Goal: Task Accomplishment & Management: Use online tool/utility

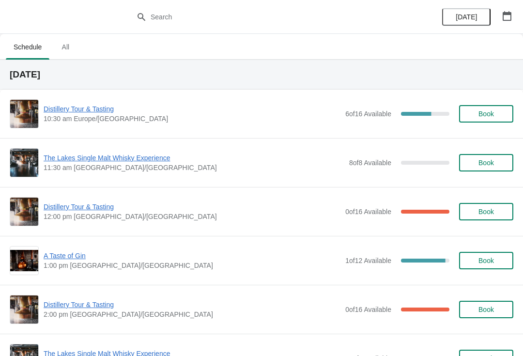
click at [115, 157] on span "The Lakes Single Malt Whisky Experience" at bounding box center [194, 158] width 301 height 10
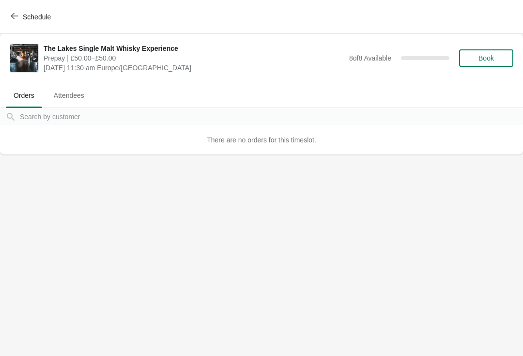
click at [34, 21] on button "Schedule" at bounding box center [32, 16] width 54 height 17
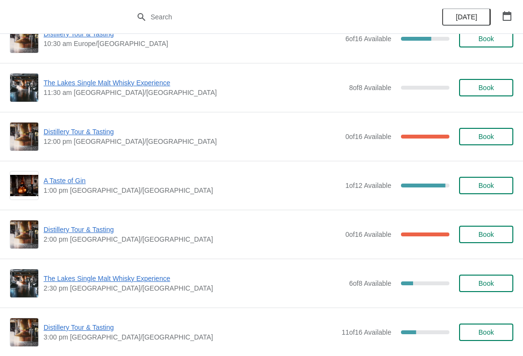
scroll to position [74, 0]
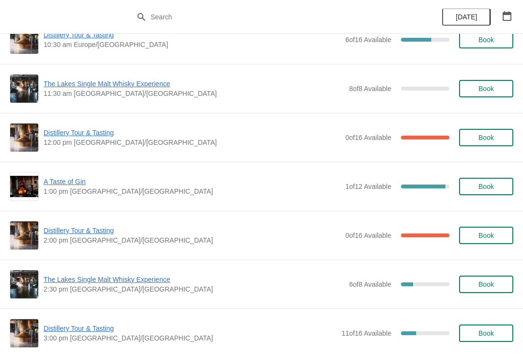
click at [71, 284] on span "The Lakes Single Malt Whisky Experience" at bounding box center [194, 280] width 301 height 10
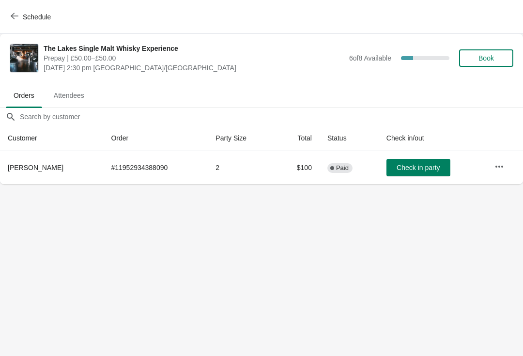
click at [495, 165] on icon "button" at bounding box center [499, 167] width 10 height 10
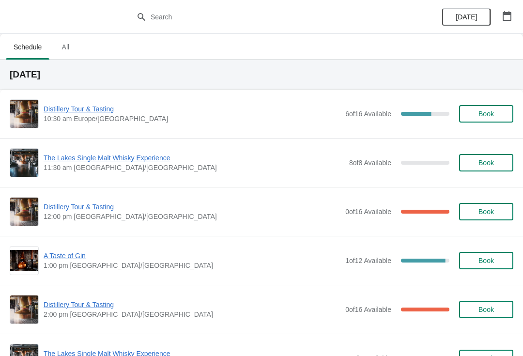
click at [88, 108] on span "Distillery Tour & Tasting" at bounding box center [192, 109] width 297 height 10
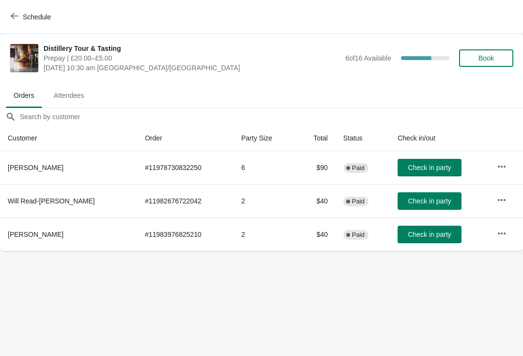
click at [75, 97] on span "Attendees" at bounding box center [69, 95] width 46 height 17
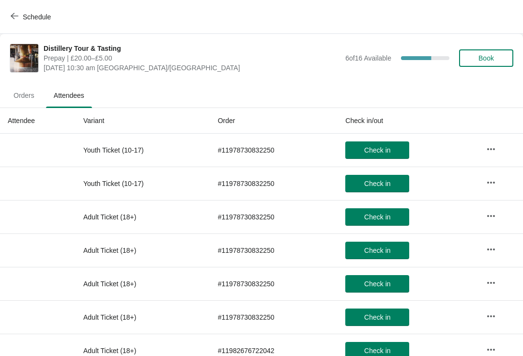
click at [3, 12] on div "Schedule" at bounding box center [261, 17] width 523 height 34
click at [18, 21] on button "Schedule" at bounding box center [32, 16] width 54 height 17
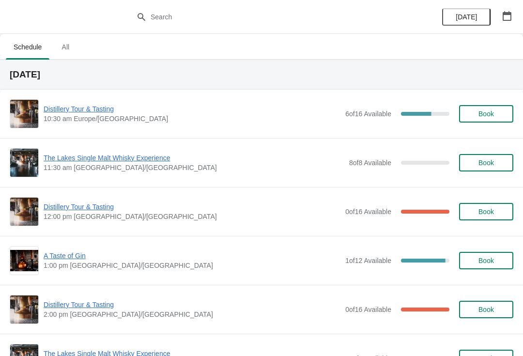
click at [73, 209] on span "Distillery Tour & Tasting" at bounding box center [192, 207] width 297 height 10
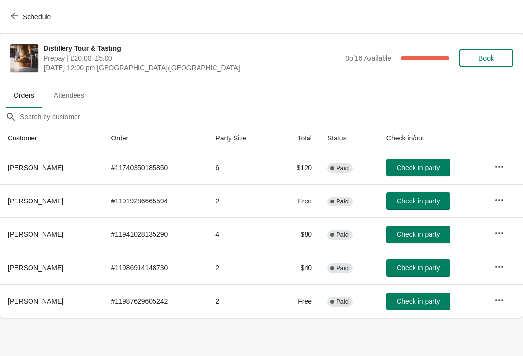
click at [72, 92] on span "Attendees" at bounding box center [69, 95] width 46 height 17
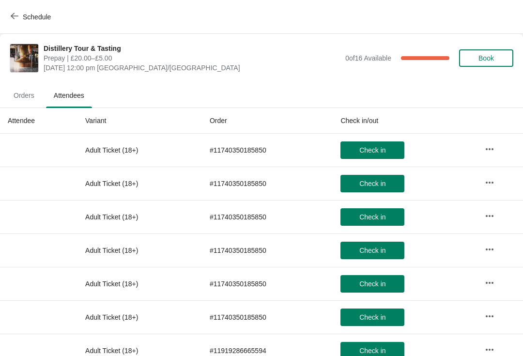
click at [12, 15] on icon "button" at bounding box center [15, 16] width 8 height 6
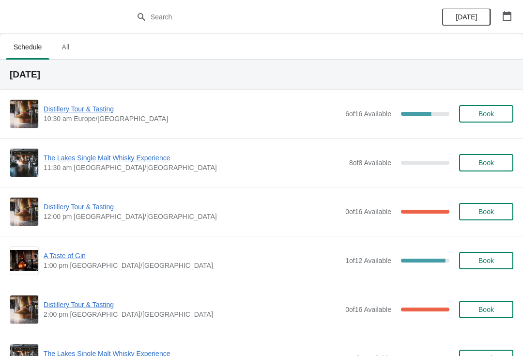
click at [72, 255] on span "A Taste of Gin" at bounding box center [192, 256] width 297 height 10
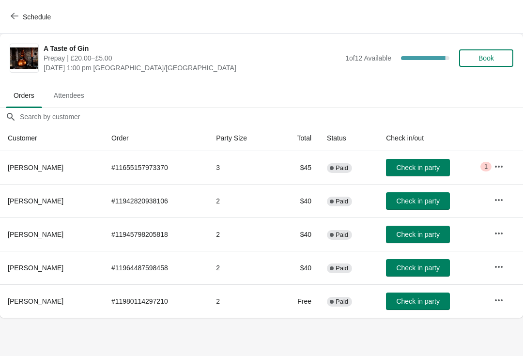
click at [70, 92] on span "Attendees" at bounding box center [69, 95] width 46 height 17
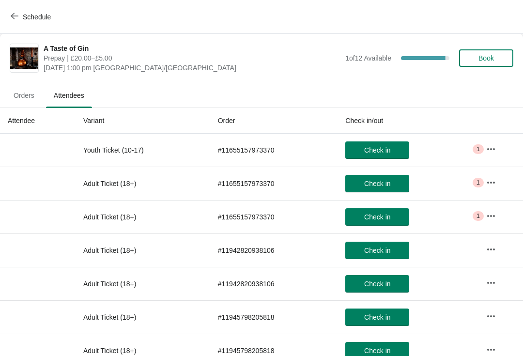
click at [490, 215] on icon "button" at bounding box center [491, 216] width 10 height 10
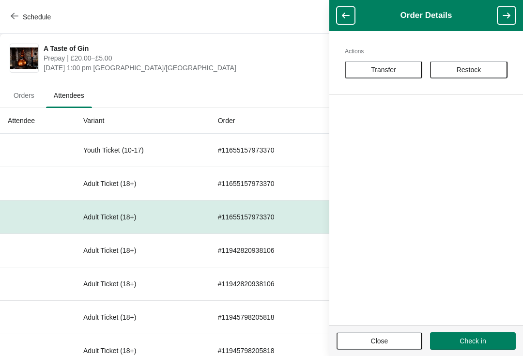
click at [390, 326] on footer "Close Check in" at bounding box center [426, 340] width 194 height 31
click at [399, 347] on button "Close" at bounding box center [380, 340] width 86 height 17
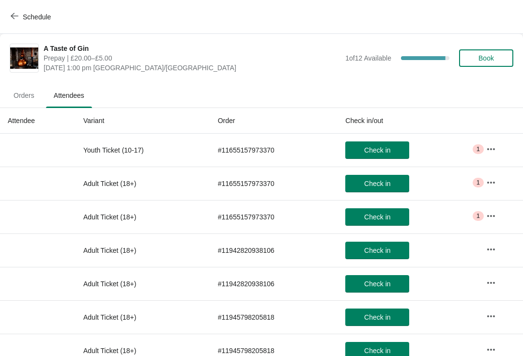
click at [485, 183] on button "button" at bounding box center [490, 182] width 17 height 17
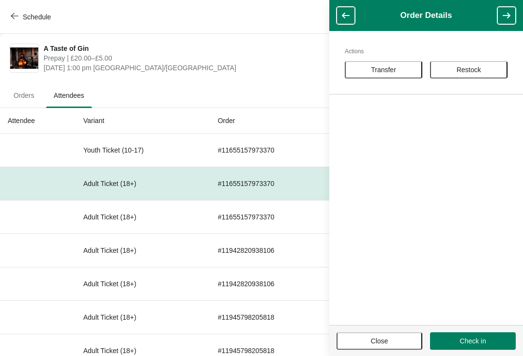
click at [388, 347] on button "Close" at bounding box center [380, 340] width 86 height 17
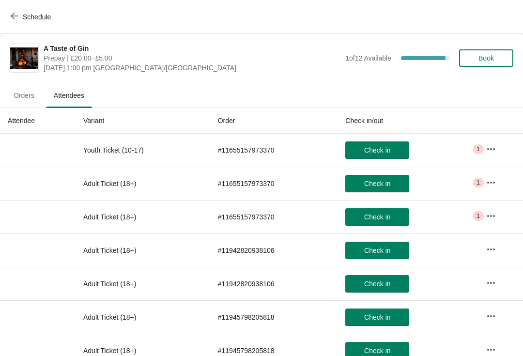
click at [488, 147] on icon "button" at bounding box center [491, 149] width 10 height 10
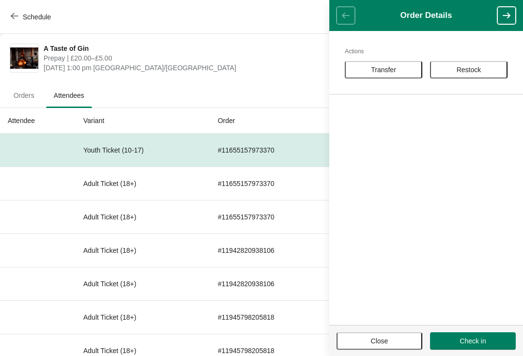
click at [395, 346] on button "Close" at bounding box center [380, 340] width 86 height 17
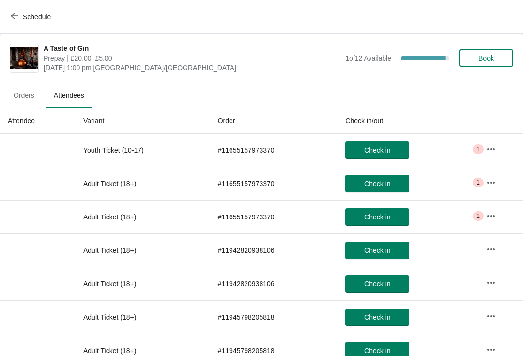
click at [7, 21] on button "Schedule" at bounding box center [32, 16] width 54 height 17
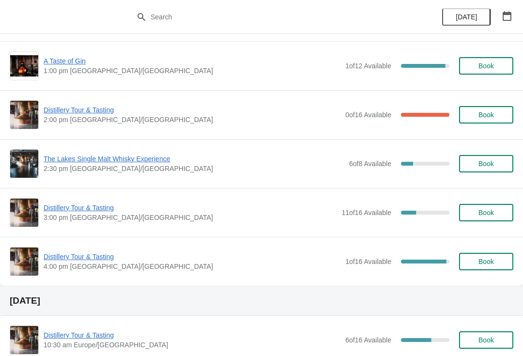
scroll to position [199, 0]
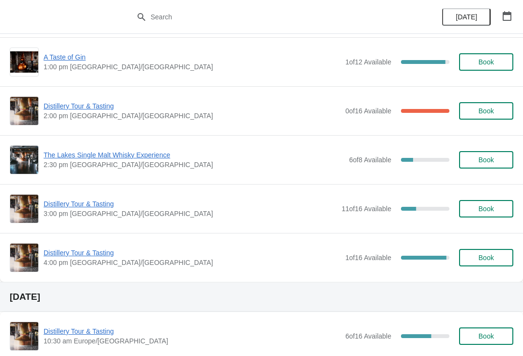
click at [63, 110] on span "Distillery Tour & Tasting" at bounding box center [192, 106] width 297 height 10
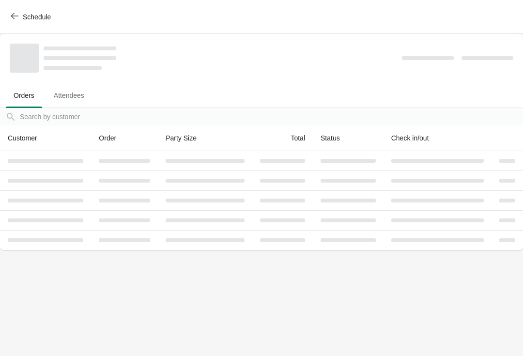
scroll to position [0, 0]
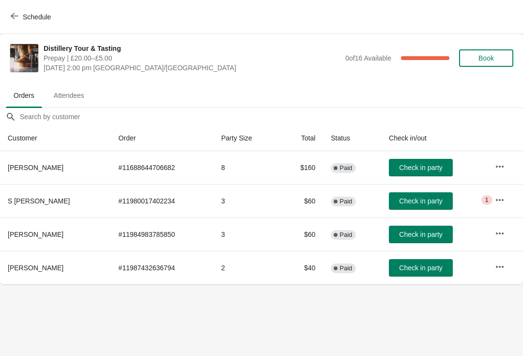
click at [492, 196] on button "button" at bounding box center [499, 199] width 17 height 17
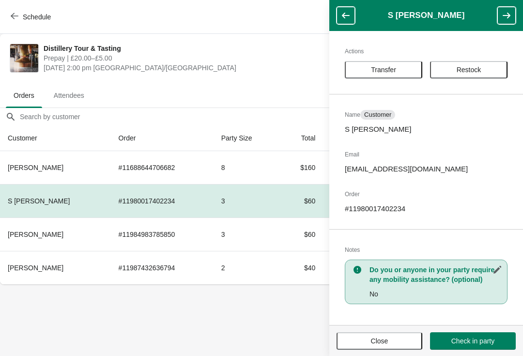
click at [395, 339] on span "Close" at bounding box center [379, 341] width 68 height 8
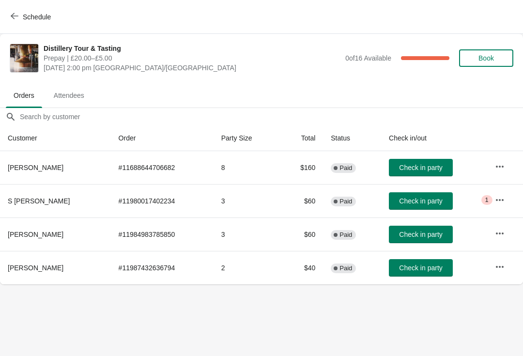
click at [72, 91] on span "Attendees" at bounding box center [69, 95] width 46 height 17
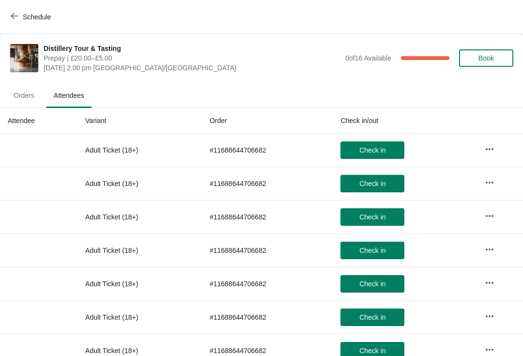
click at [22, 93] on span "Orders" at bounding box center [24, 95] width 36 height 17
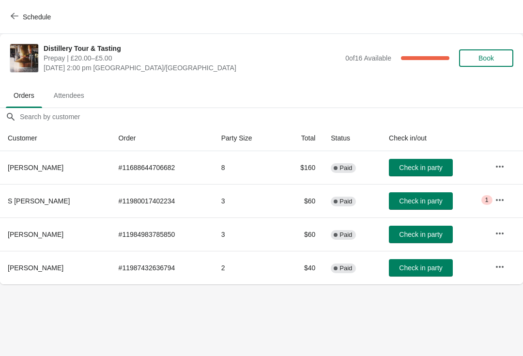
click at [16, 14] on icon "button" at bounding box center [15, 16] width 8 height 8
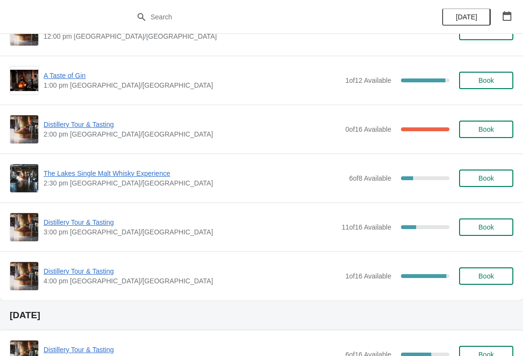
scroll to position [181, 0]
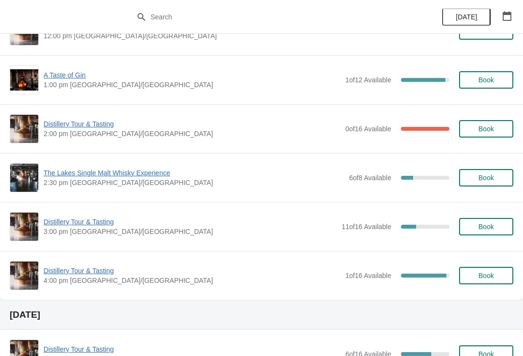
click at [74, 225] on span "Distillery Tour & Tasting" at bounding box center [190, 222] width 293 height 10
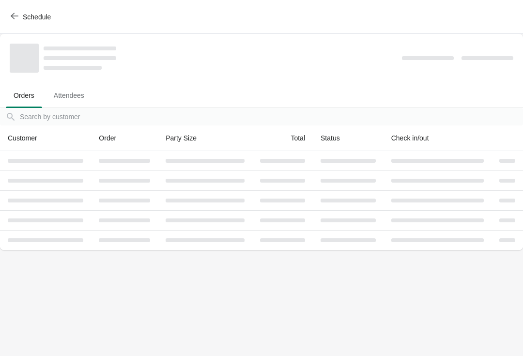
scroll to position [0, 0]
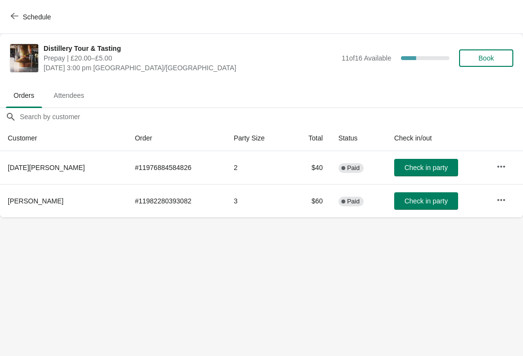
click at [7, 17] on button "Schedule" at bounding box center [32, 16] width 54 height 17
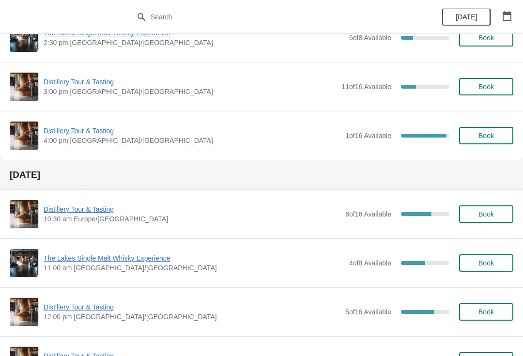
scroll to position [321, 0]
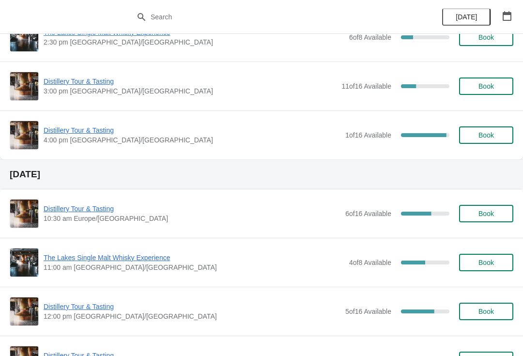
click at [74, 132] on span "Distillery Tour & Tasting" at bounding box center [192, 130] width 297 height 10
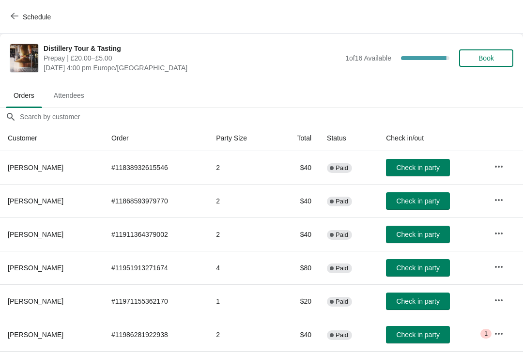
click at [63, 87] on span "Attendees" at bounding box center [69, 95] width 46 height 17
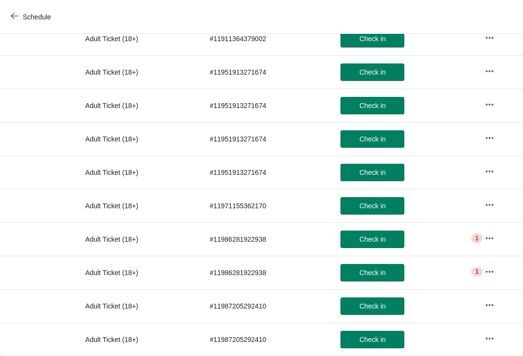
scroll to position [278, 0]
click at [486, 270] on icon "button" at bounding box center [490, 272] width 10 height 10
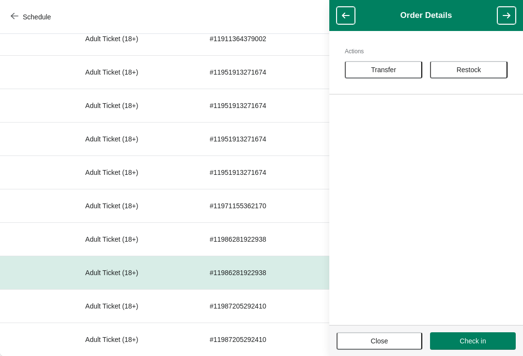
click at [378, 348] on button "Close" at bounding box center [380, 340] width 86 height 17
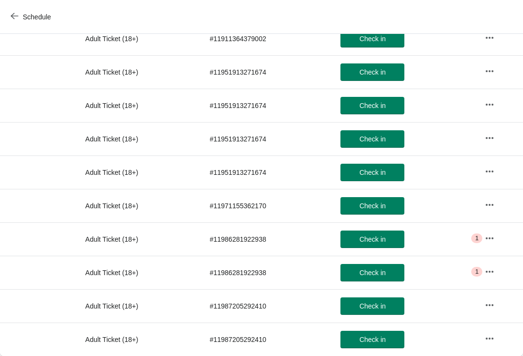
click at [489, 239] on icon "button" at bounding box center [490, 238] width 10 height 10
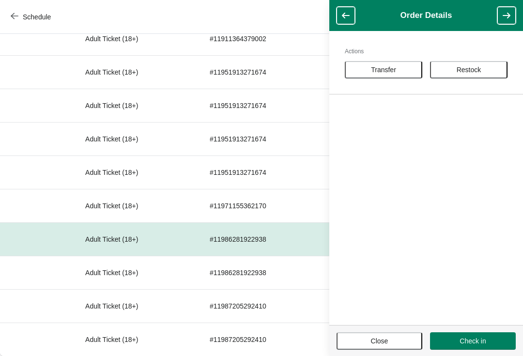
click at [385, 349] on button "Close" at bounding box center [380, 340] width 86 height 17
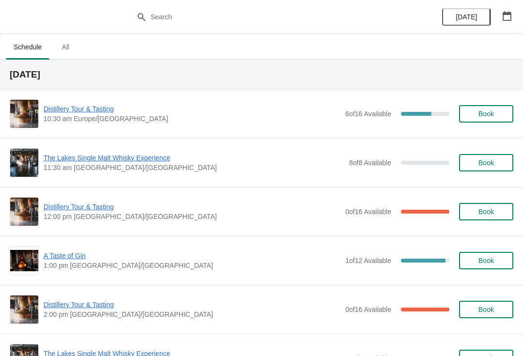
click at [86, 110] on span "Distillery Tour & Tasting" at bounding box center [192, 109] width 297 height 10
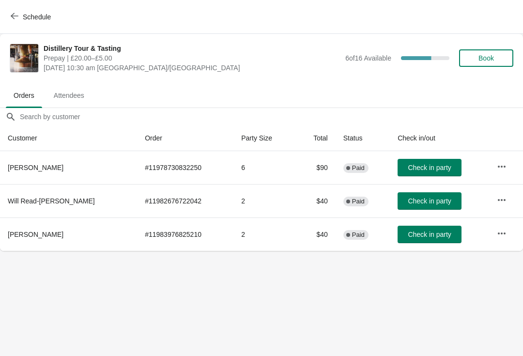
click at [416, 164] on span "Check in party" at bounding box center [429, 168] width 43 height 8
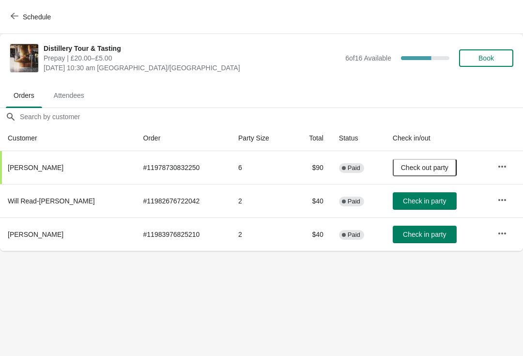
click at [74, 89] on span "Attendees" at bounding box center [69, 95] width 46 height 17
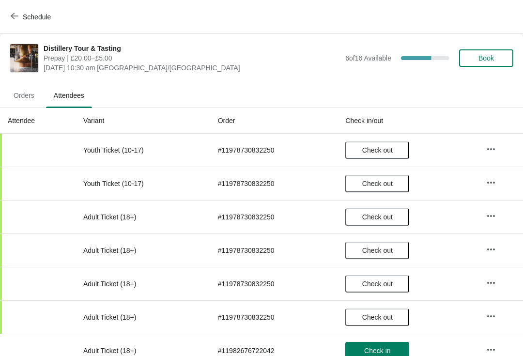
click at [10, 11] on button "Schedule" at bounding box center [32, 16] width 54 height 17
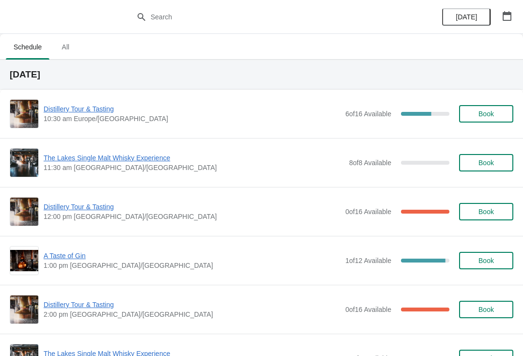
click at [114, 100] on div "Distillery Tour & Tasting 10:30 am [GEOGRAPHIC_DATA]/[GEOGRAPHIC_DATA] 6 of 16 …" at bounding box center [262, 113] width 504 height 29
click at [72, 99] on div "Distillery Tour & Tasting 10:30 am [GEOGRAPHIC_DATA]/[GEOGRAPHIC_DATA] 6 of 16 …" at bounding box center [262, 113] width 504 height 29
click at [78, 107] on span "Distillery Tour & Tasting" at bounding box center [192, 109] width 297 height 10
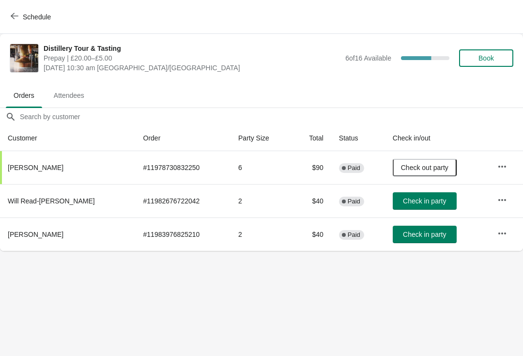
click at [425, 194] on button "Check in party" at bounding box center [425, 200] width 64 height 17
click at [418, 243] on button "Check in party" at bounding box center [425, 234] width 64 height 17
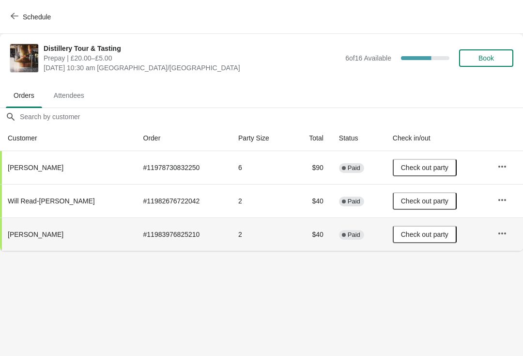
click at [24, 18] on span "Schedule" at bounding box center [37, 17] width 28 height 8
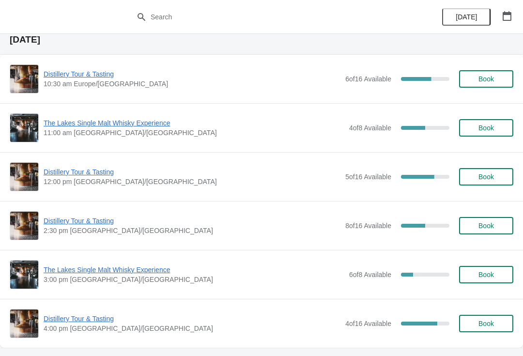
scroll to position [450, 0]
